Goal: Communication & Community: Answer question/provide support

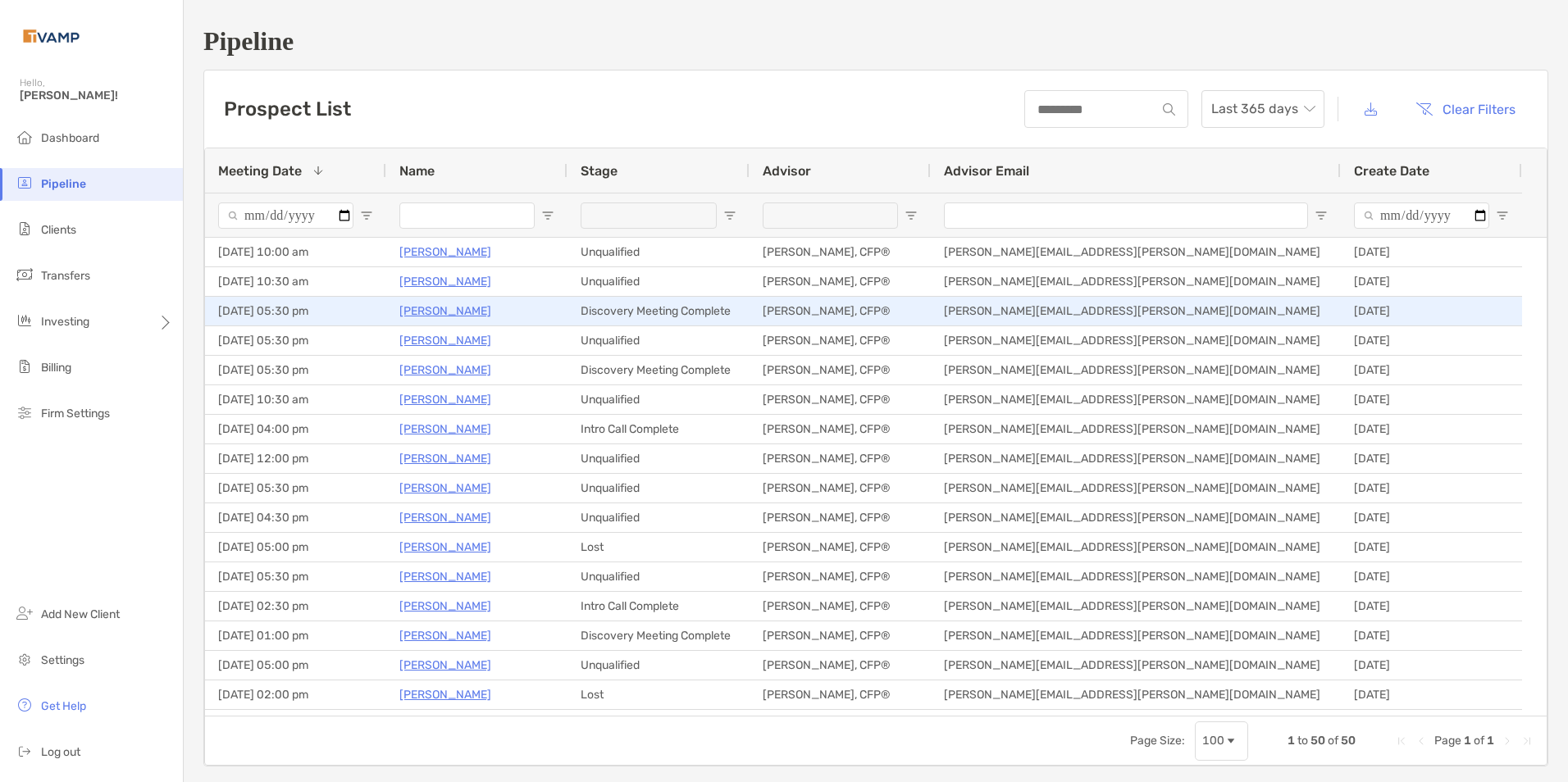
click at [464, 313] on p "[PERSON_NAME]" at bounding box center [445, 311] width 92 height 21
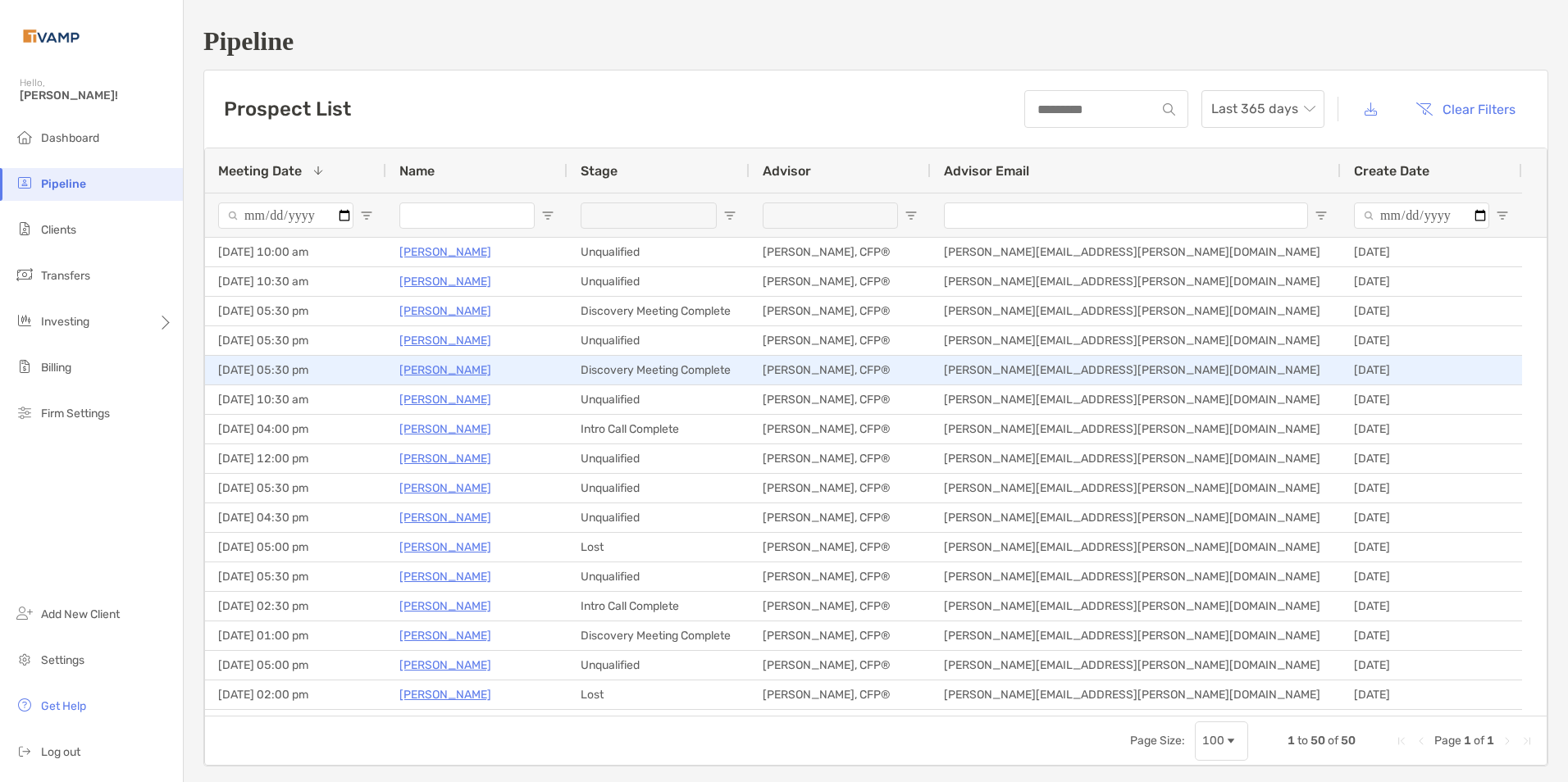
click at [441, 378] on p "[PERSON_NAME]" at bounding box center [445, 371] width 92 height 21
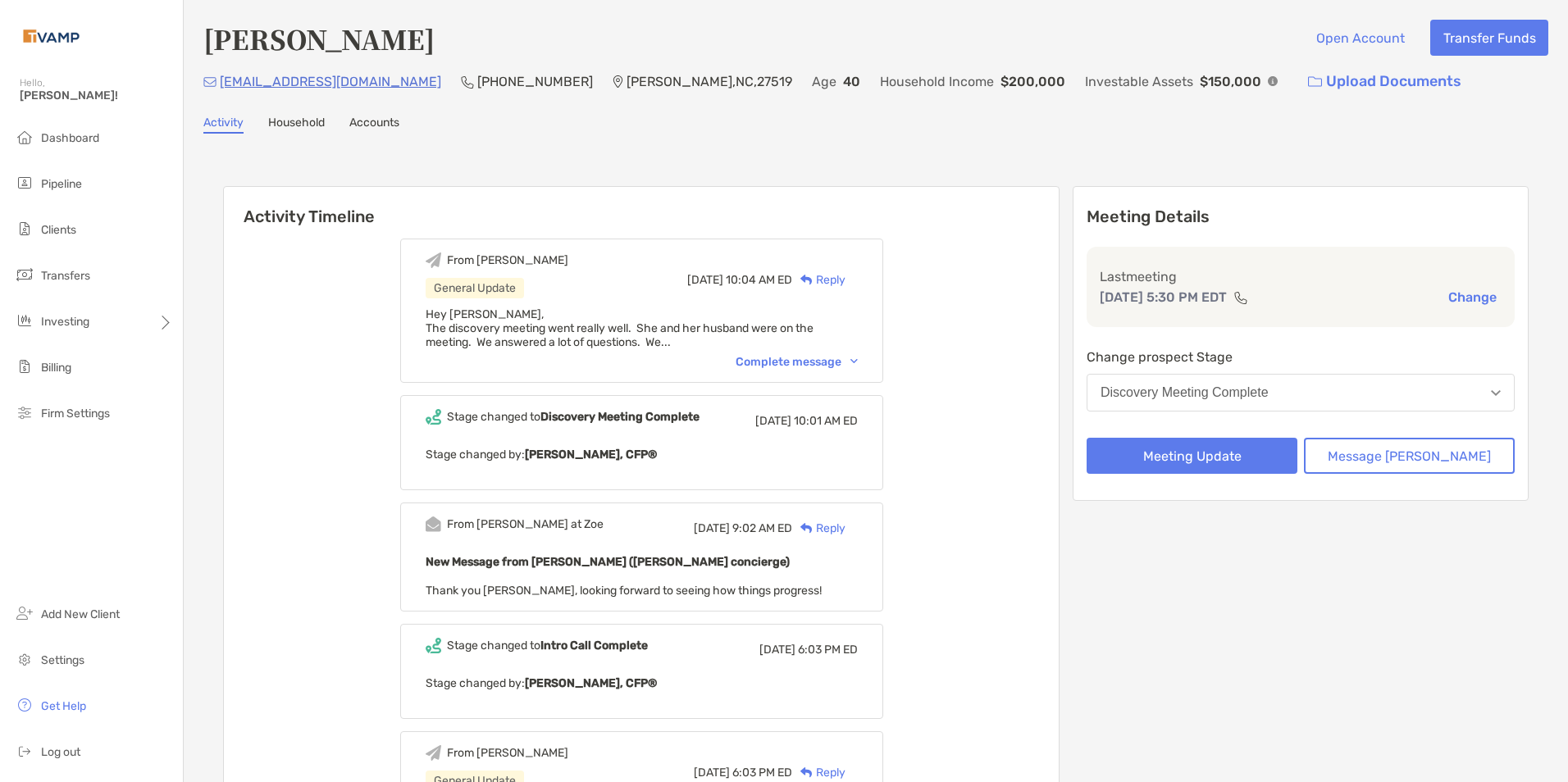
click at [858, 366] on div "Complete message" at bounding box center [796, 362] width 122 height 14
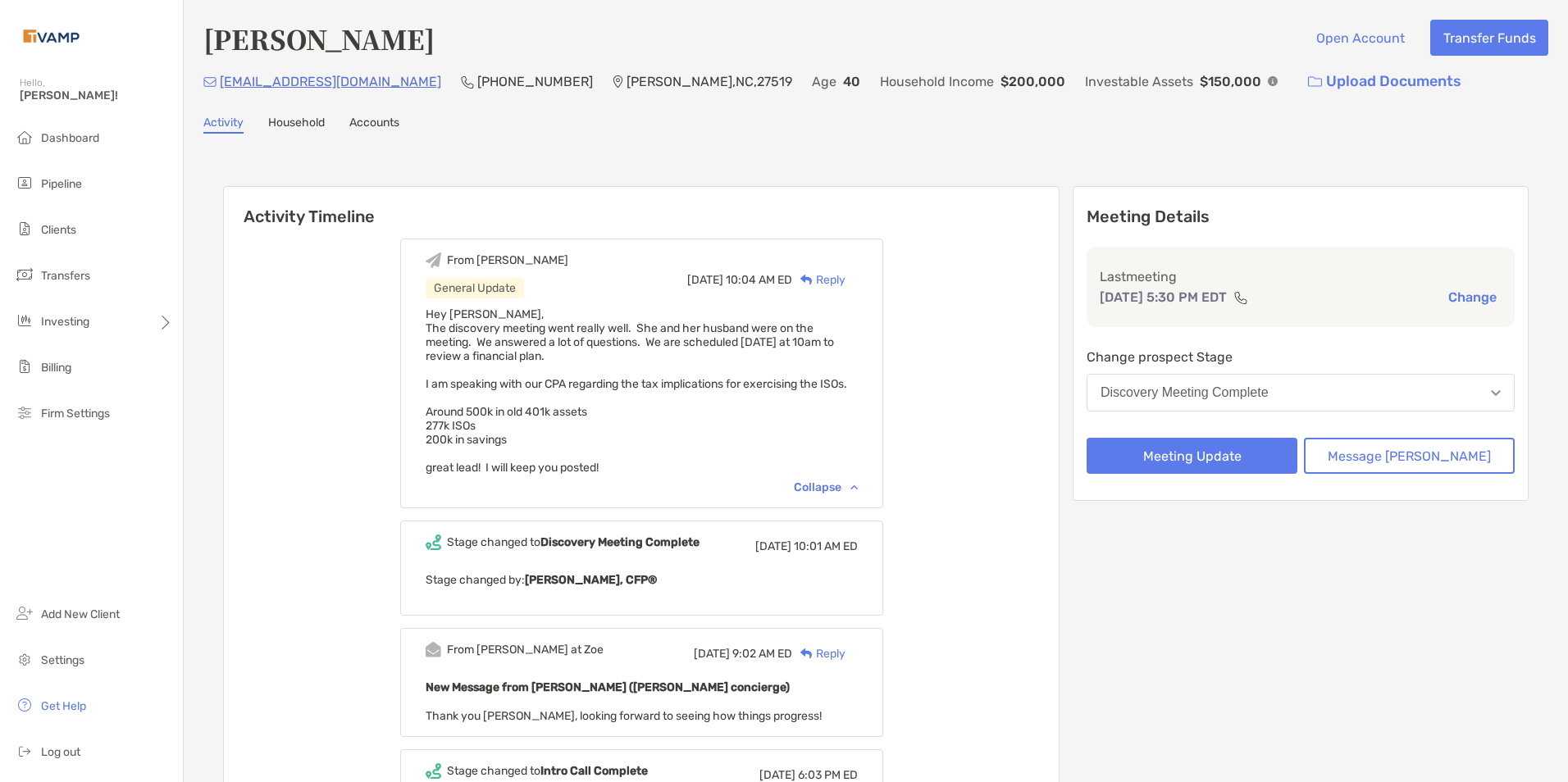
click at [838, 285] on div "Reply" at bounding box center [819, 280] width 53 height 17
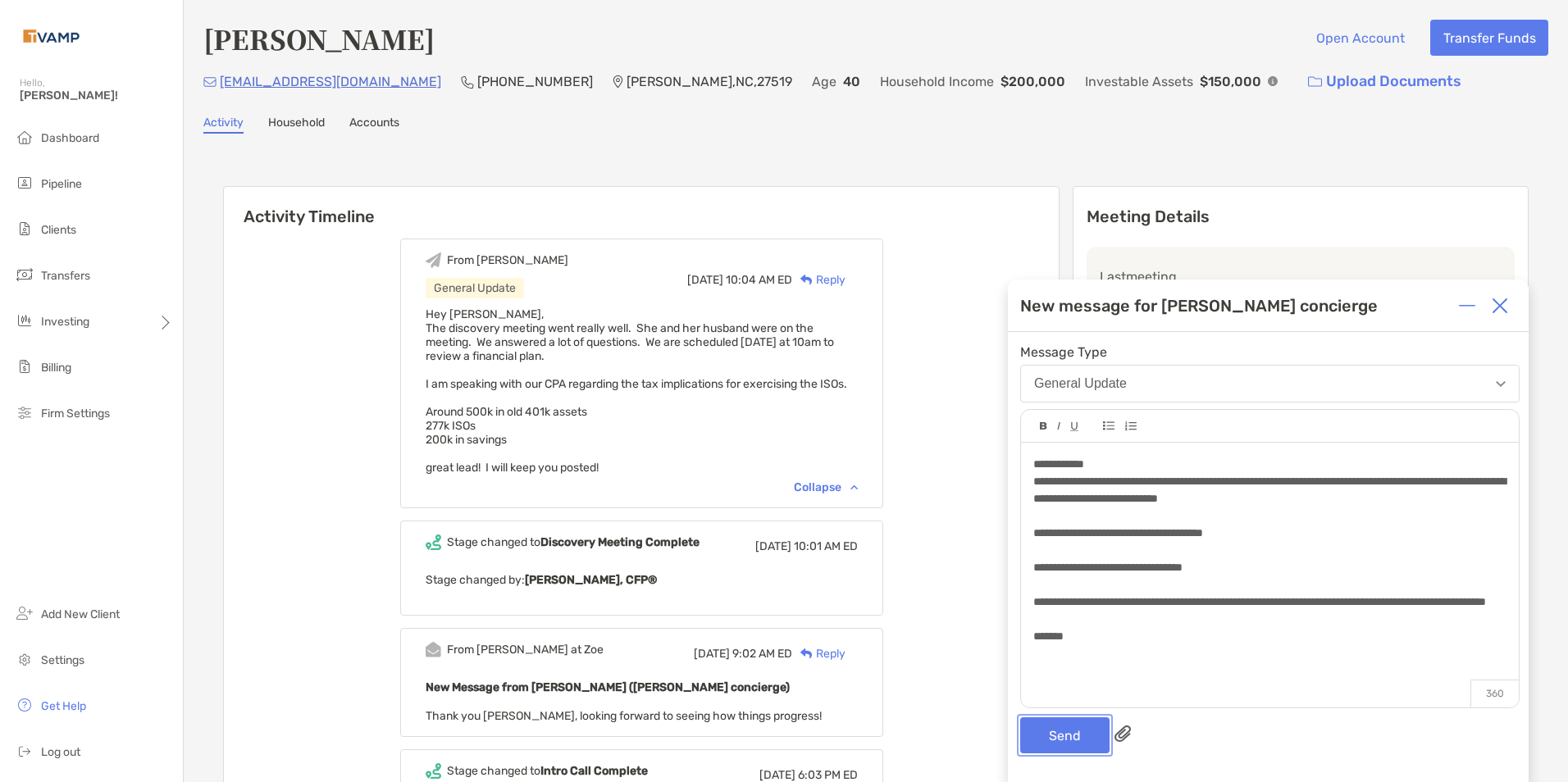
click at [1060, 733] on button "Send" at bounding box center [1065, 735] width 90 height 36
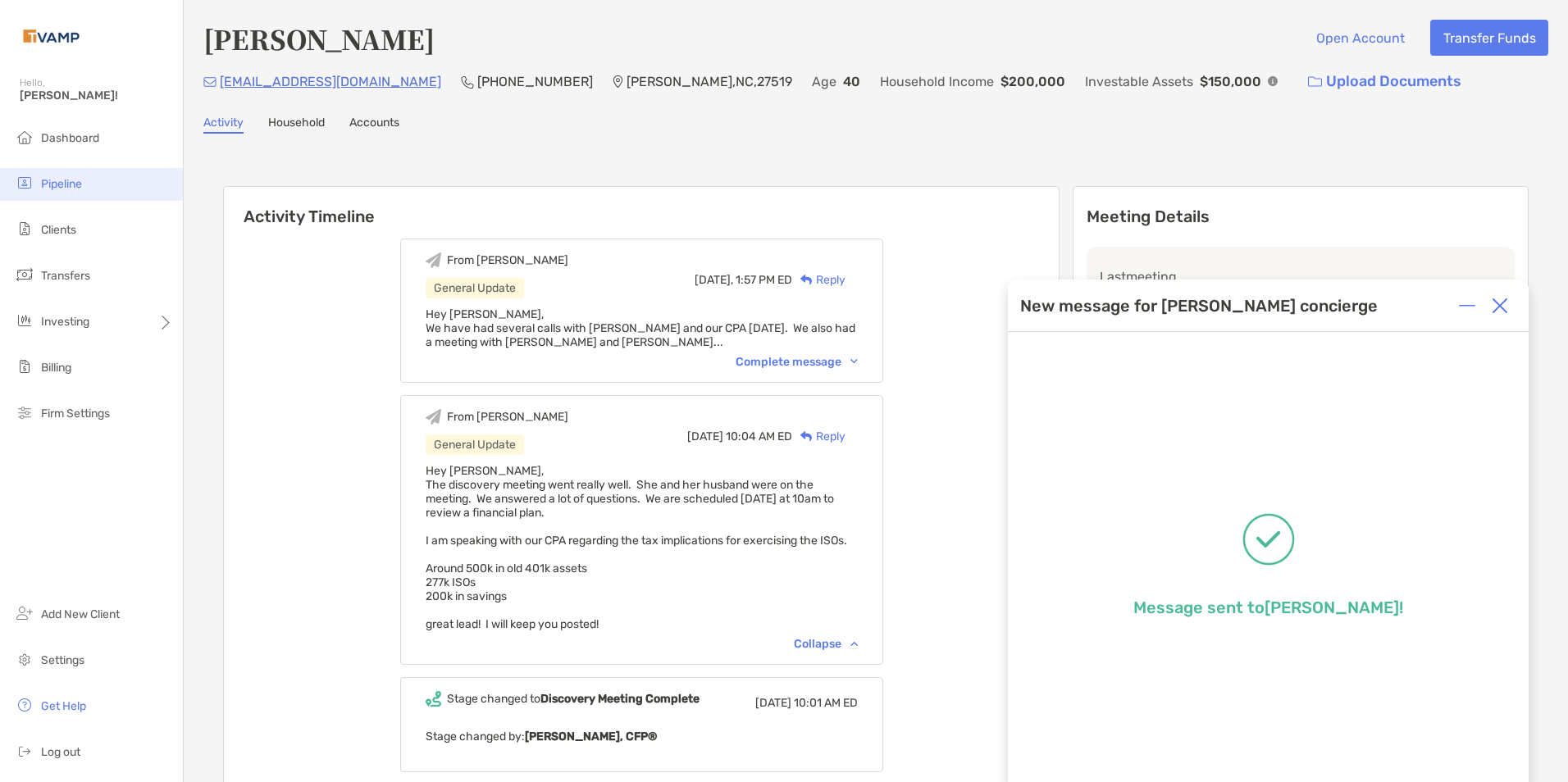
click at [84, 185] on li "Pipeline" at bounding box center [91, 185] width 183 height 33
